Goal: Information Seeking & Learning: Check status

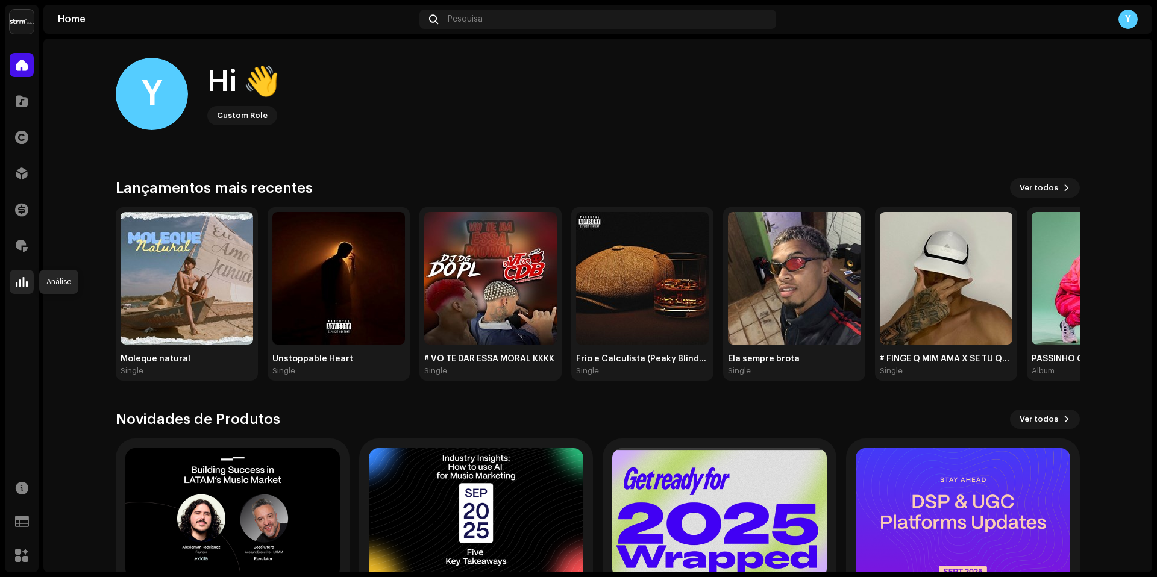
click at [22, 282] on span at bounding box center [22, 282] width 12 height 10
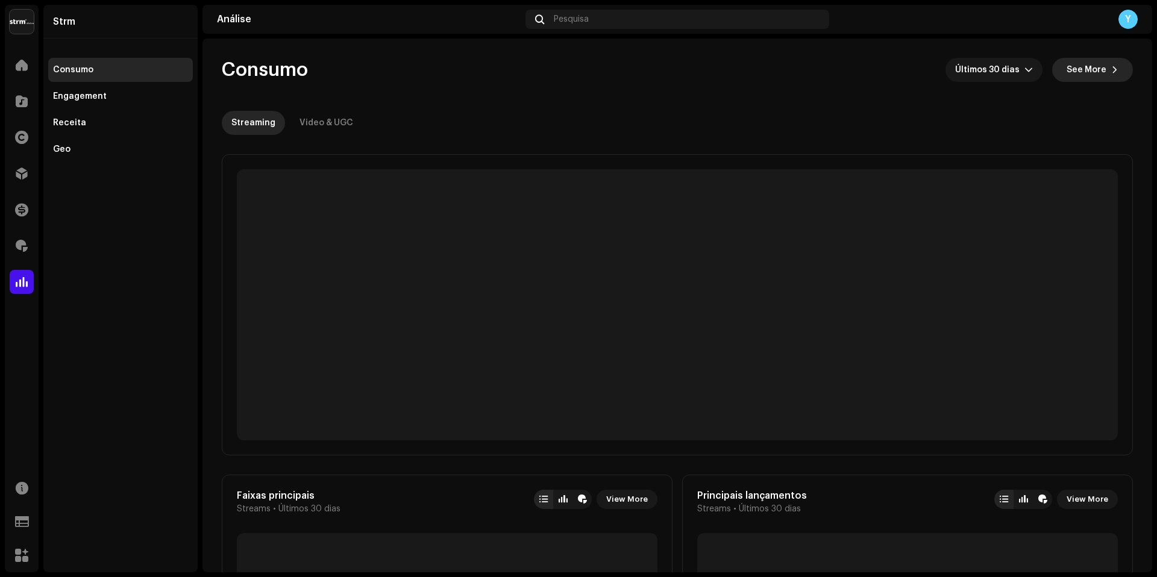
click at [1089, 64] on span "See More" at bounding box center [1087, 70] width 40 height 24
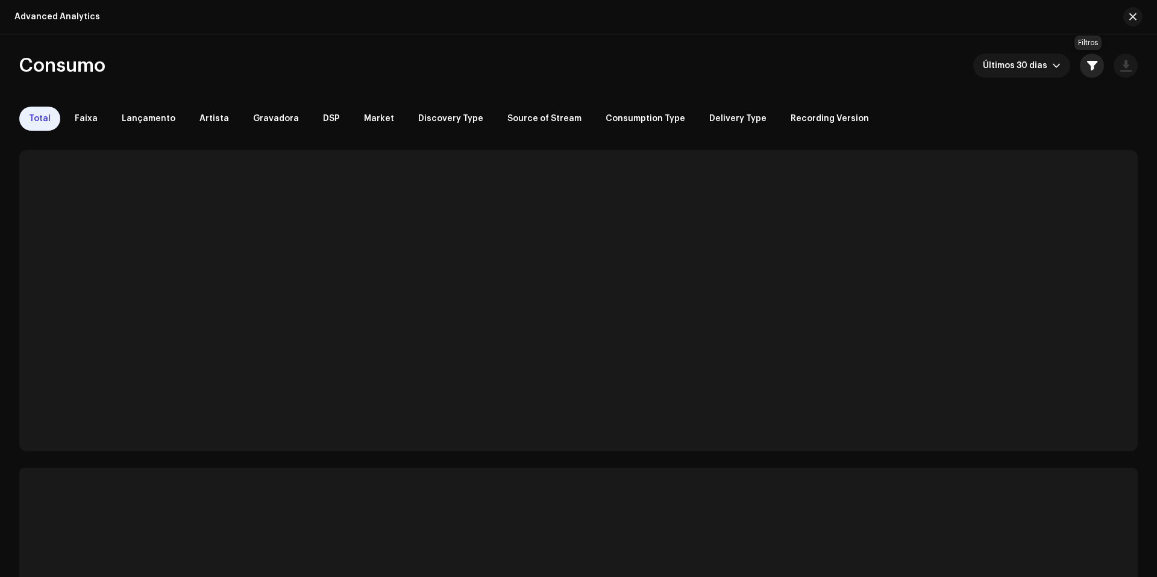
click at [1090, 62] on span "button" at bounding box center [1092, 66] width 10 height 10
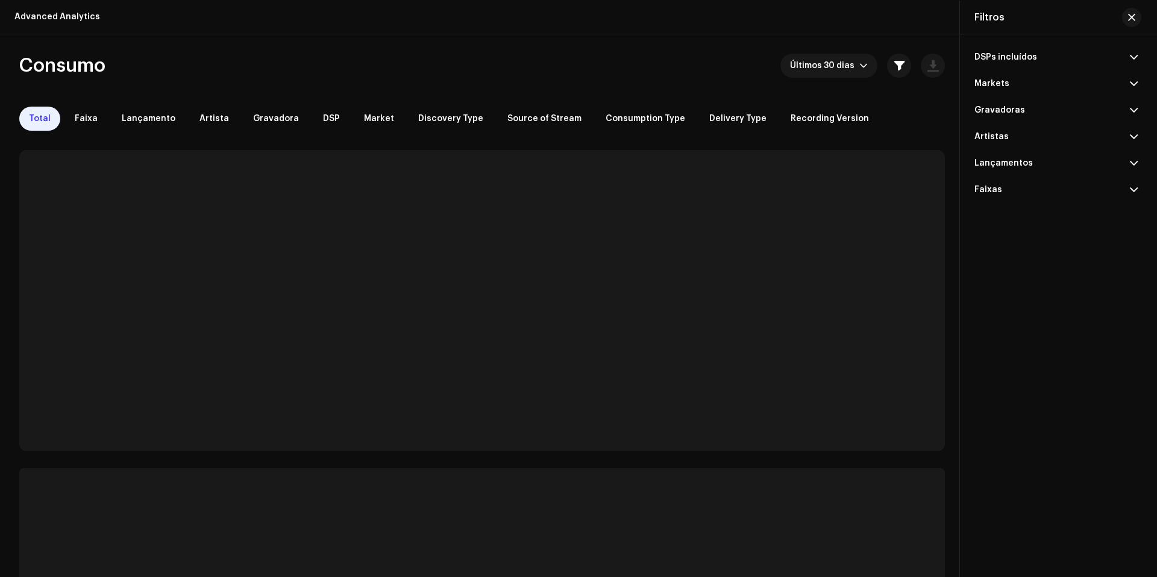
click at [1040, 162] on p-accordion-header "Lançamentos" at bounding box center [1056, 163] width 163 height 27
click at [1019, 198] on input "text" at bounding box center [1056, 189] width 163 height 24
paste input "Coletânea: Hinos Ccb, Vol. 23"
type input "Coletânea: Hinos Ccb, Vol. 23"
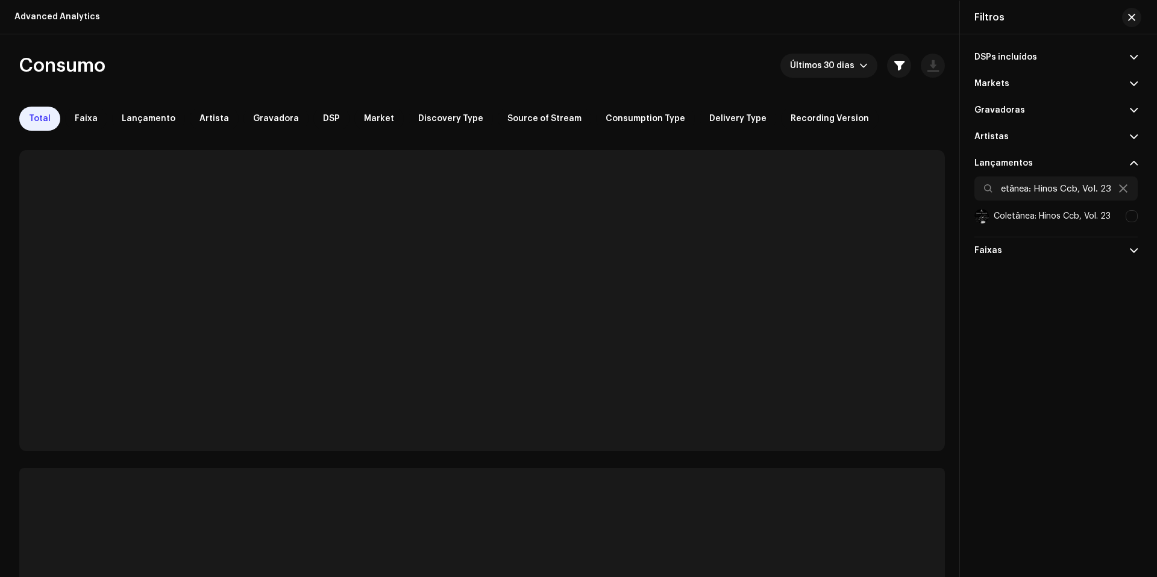
click at [1132, 212] on div at bounding box center [1132, 216] width 12 height 12
checkbox input "true"
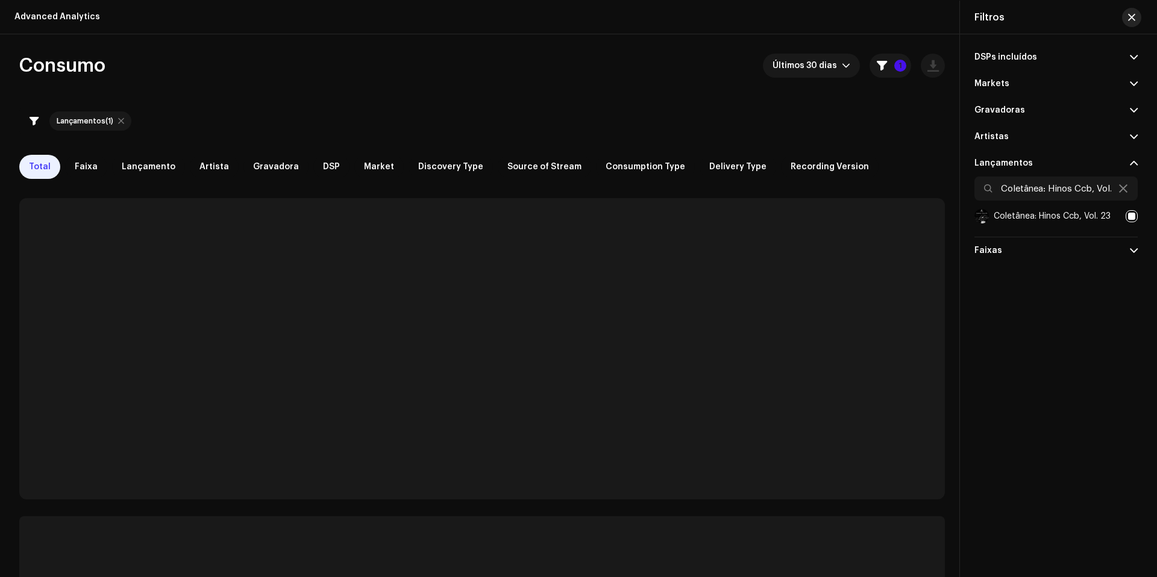
click at [1135, 16] on span "button" at bounding box center [1131, 18] width 7 height 10
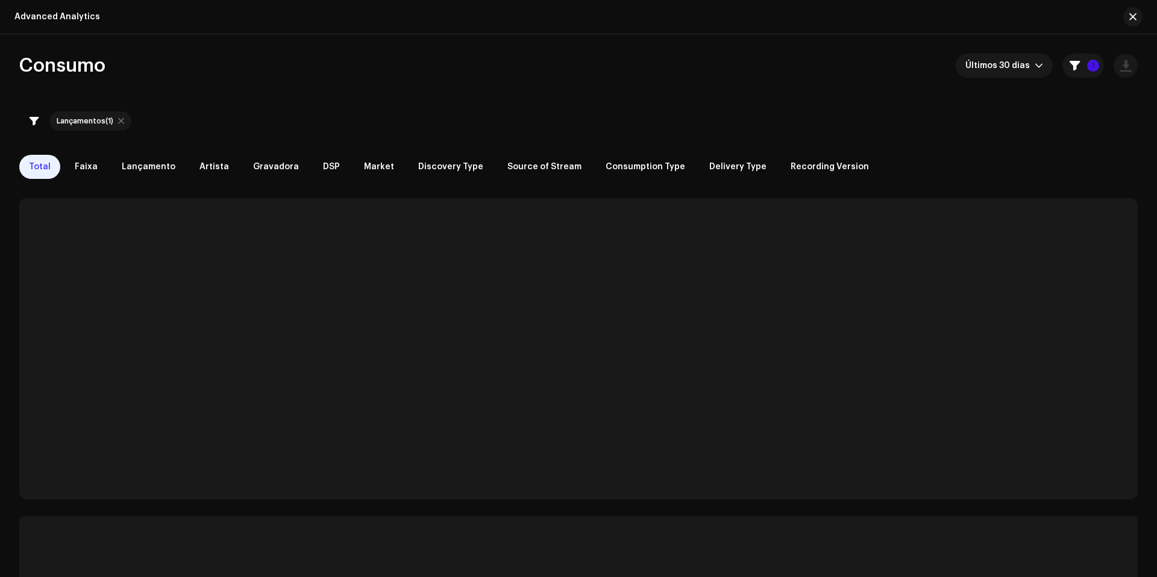
click at [1002, 81] on div "Consumo Últimos 30 dias 1 Lançamentos (1) Total Faixa Lançamento Artista Gravad…" at bounding box center [578, 412] width 1157 height 716
click at [1001, 74] on span "Últimos 30 dias" at bounding box center [1000, 66] width 69 height 24
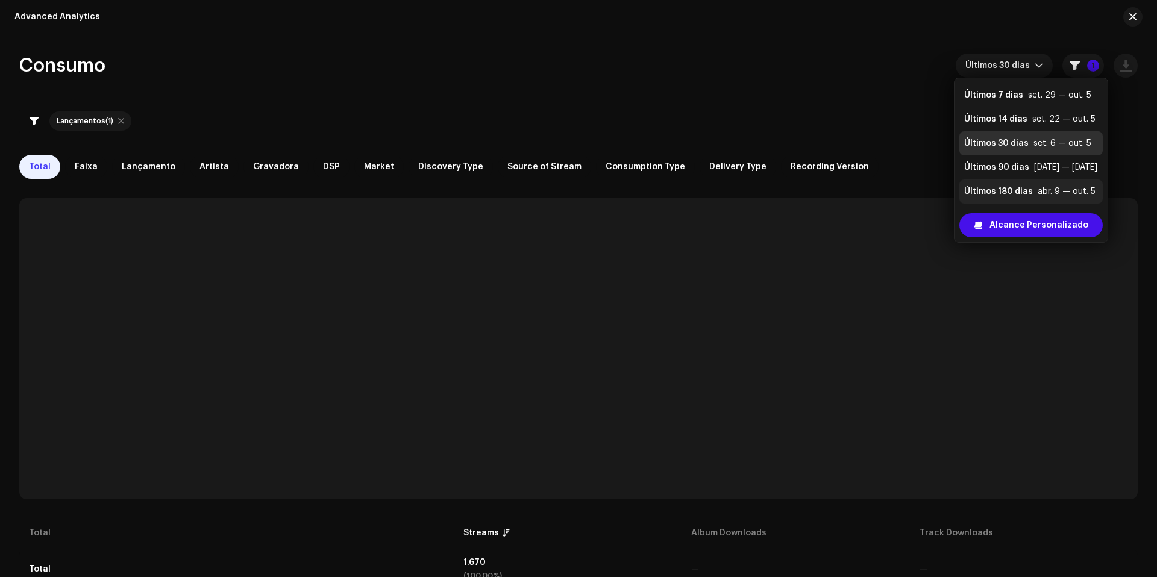
click at [998, 192] on div "Últimos 180 dias" at bounding box center [998, 192] width 69 height 12
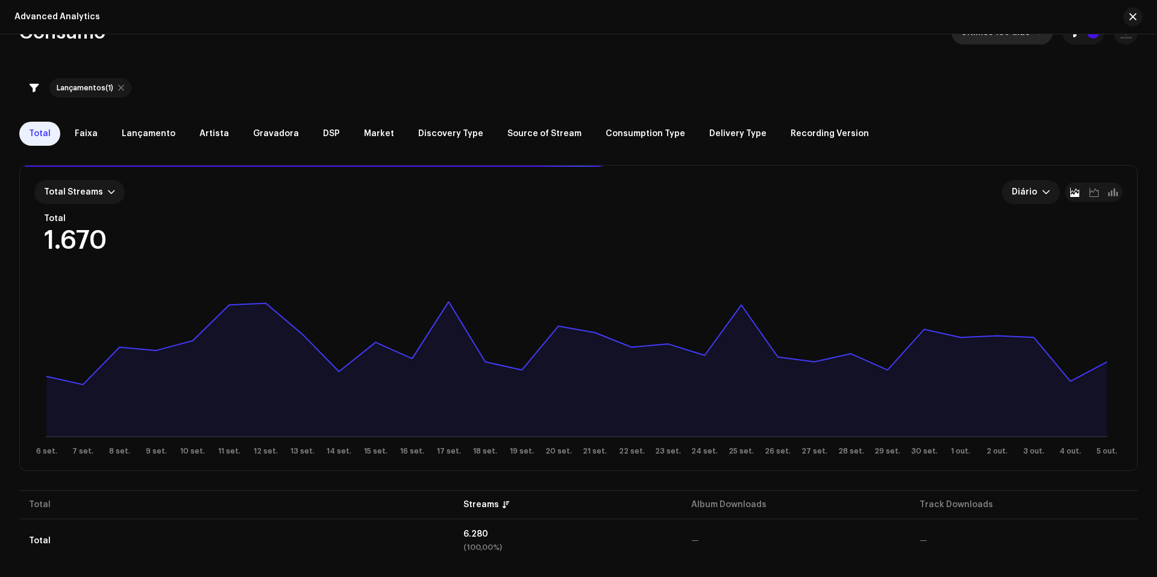
scroll to position [38, 0]
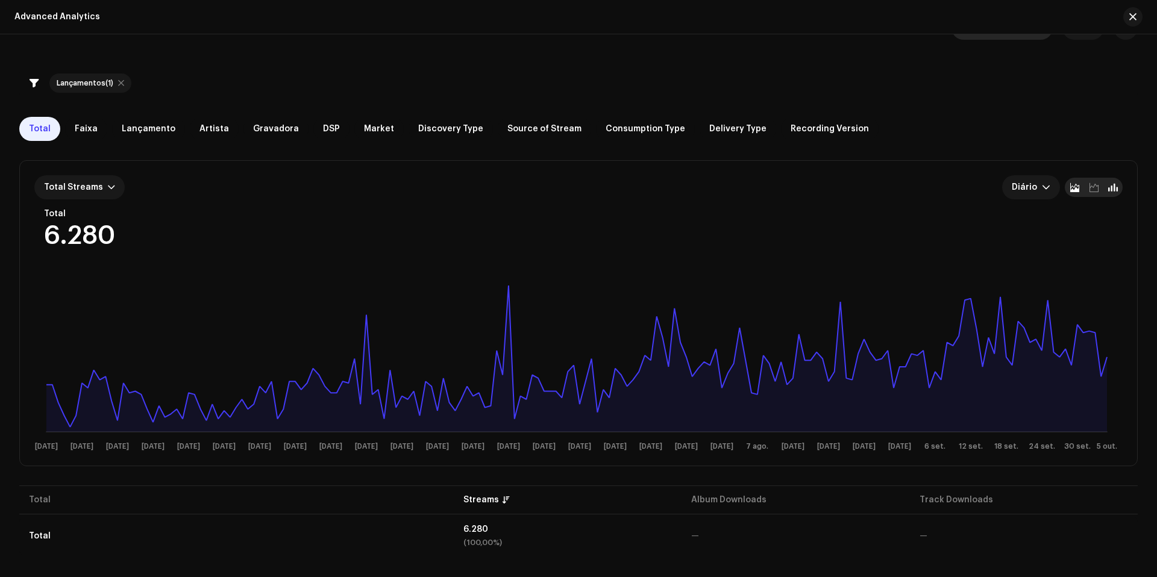
click at [1115, 187] on div at bounding box center [1113, 187] width 19 height 19
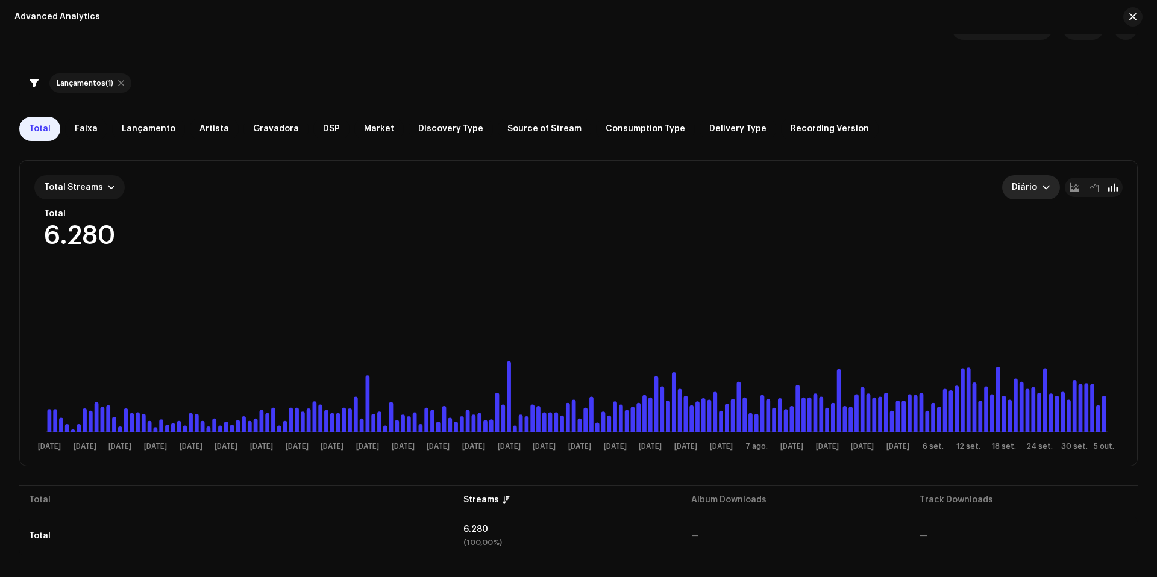
click at [1021, 186] on span "Diário" at bounding box center [1027, 187] width 30 height 24
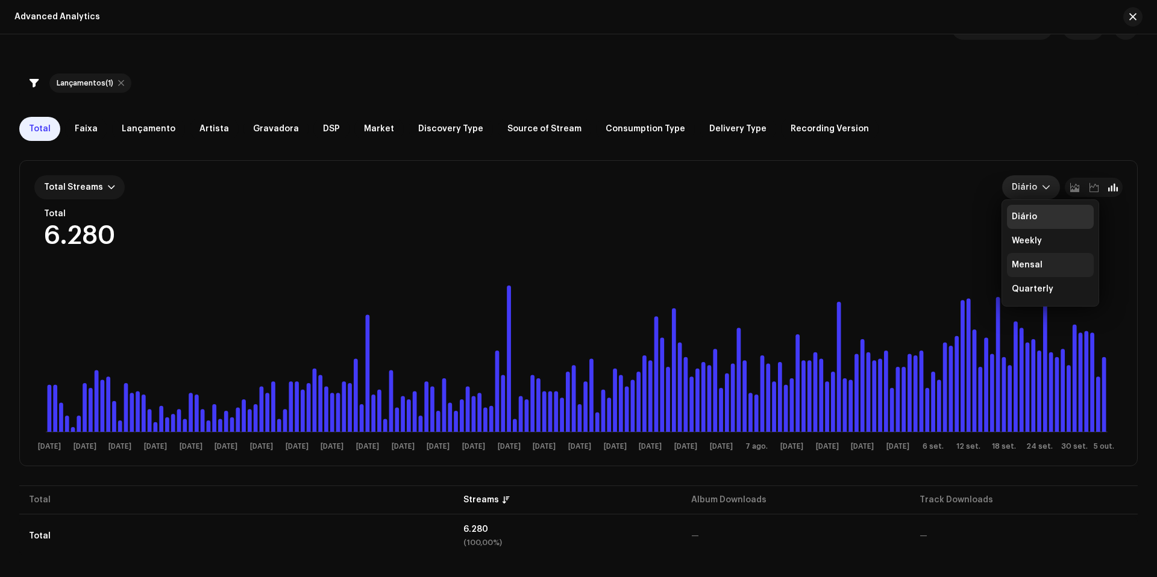
click at [1025, 268] on div "Mensal" at bounding box center [1027, 265] width 31 height 12
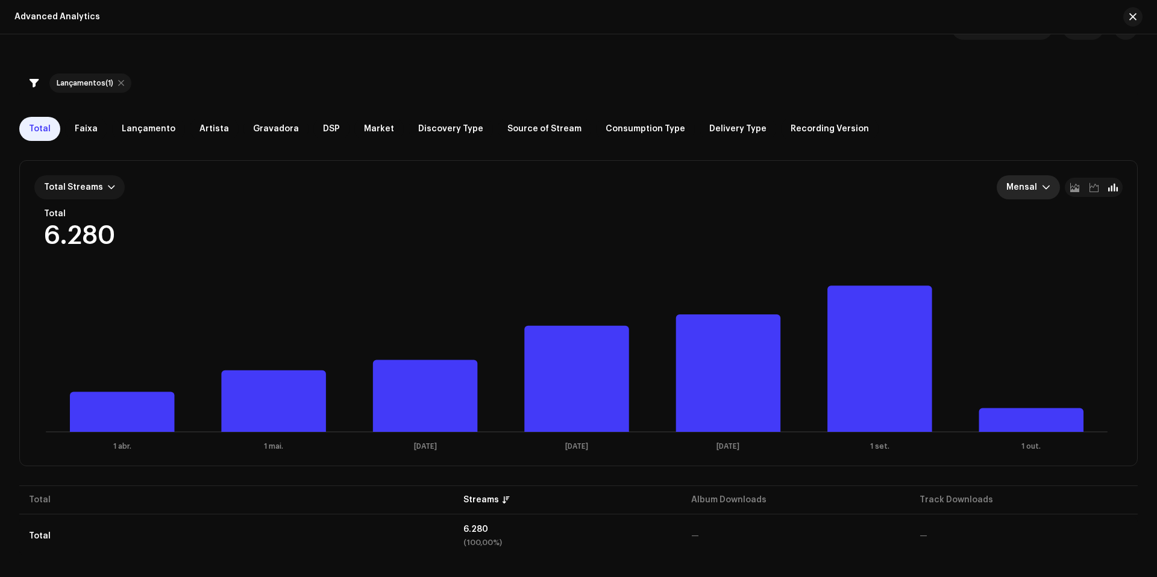
click at [86, 85] on div "Lançamentos (1)" at bounding box center [85, 83] width 57 height 10
click at [88, 84] on div "Lançamentos (1)" at bounding box center [85, 83] width 57 height 10
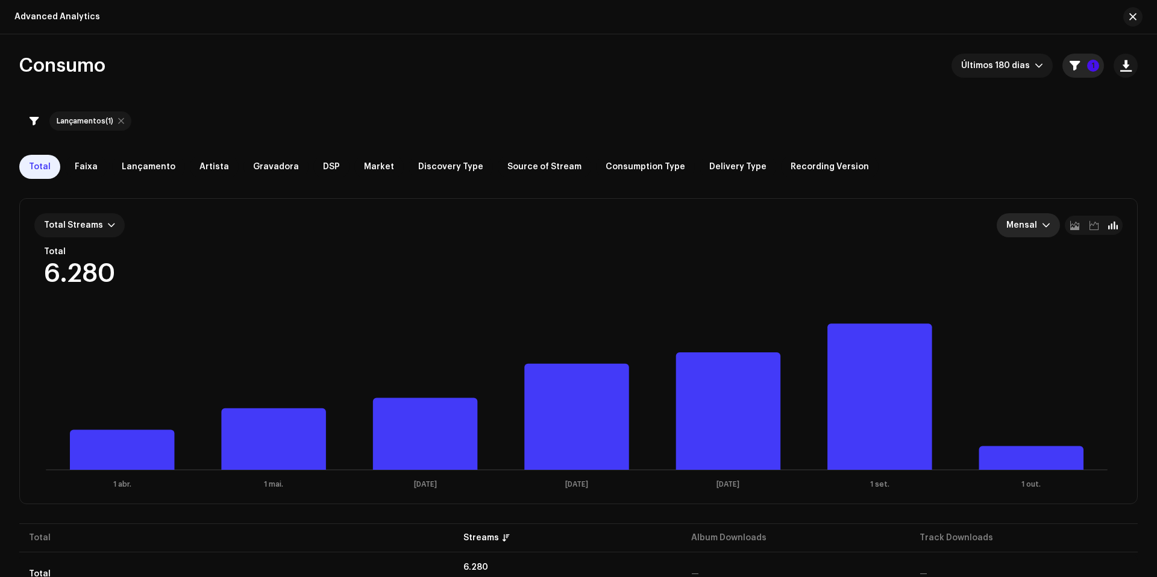
click at [1079, 68] on button "1" at bounding box center [1084, 66] width 42 height 24
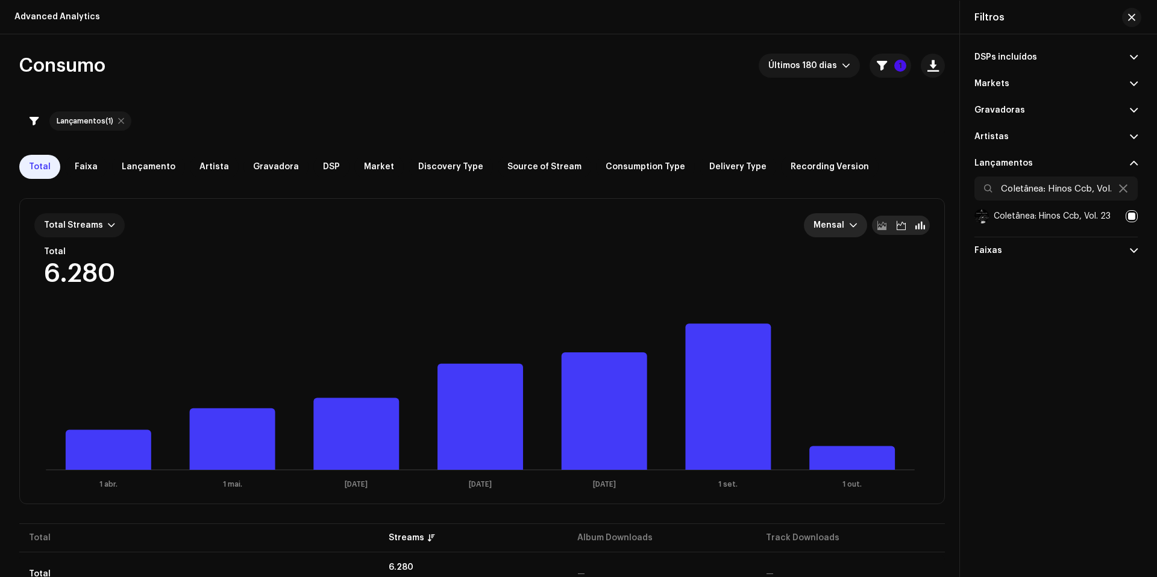
scroll to position [38, 0]
